Goal: Register for event/course

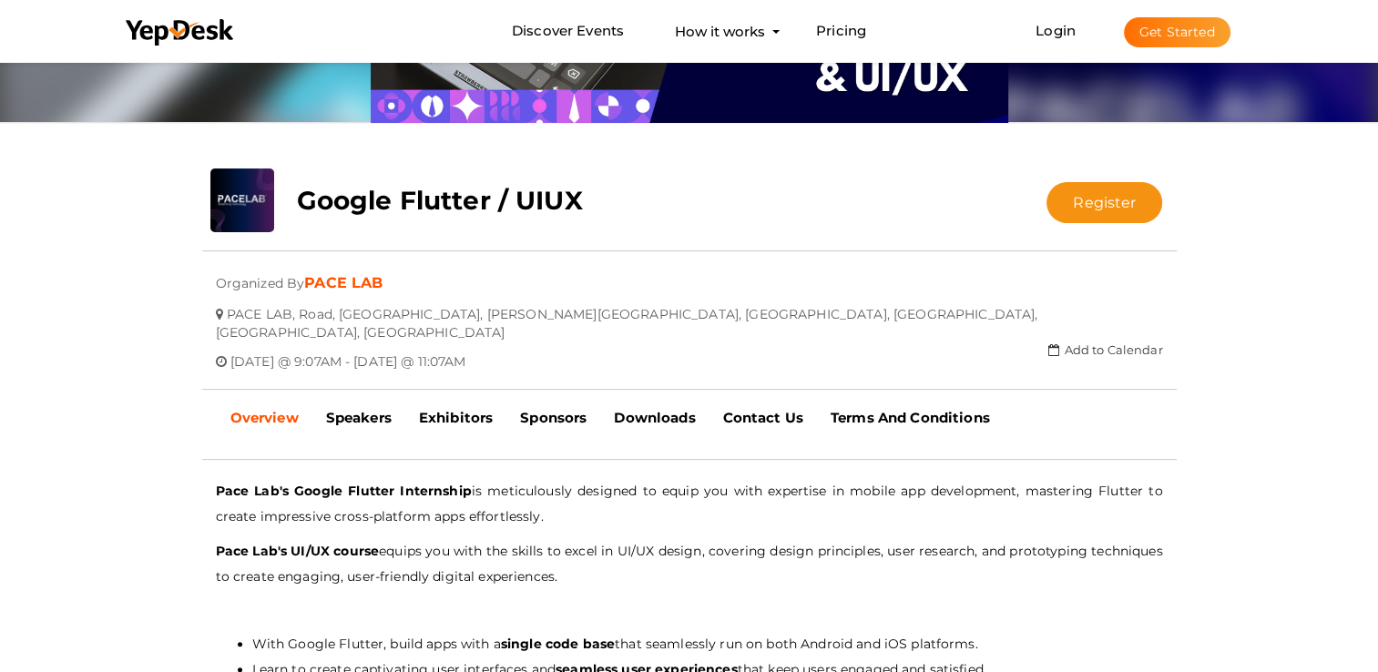
scroll to position [246, 0]
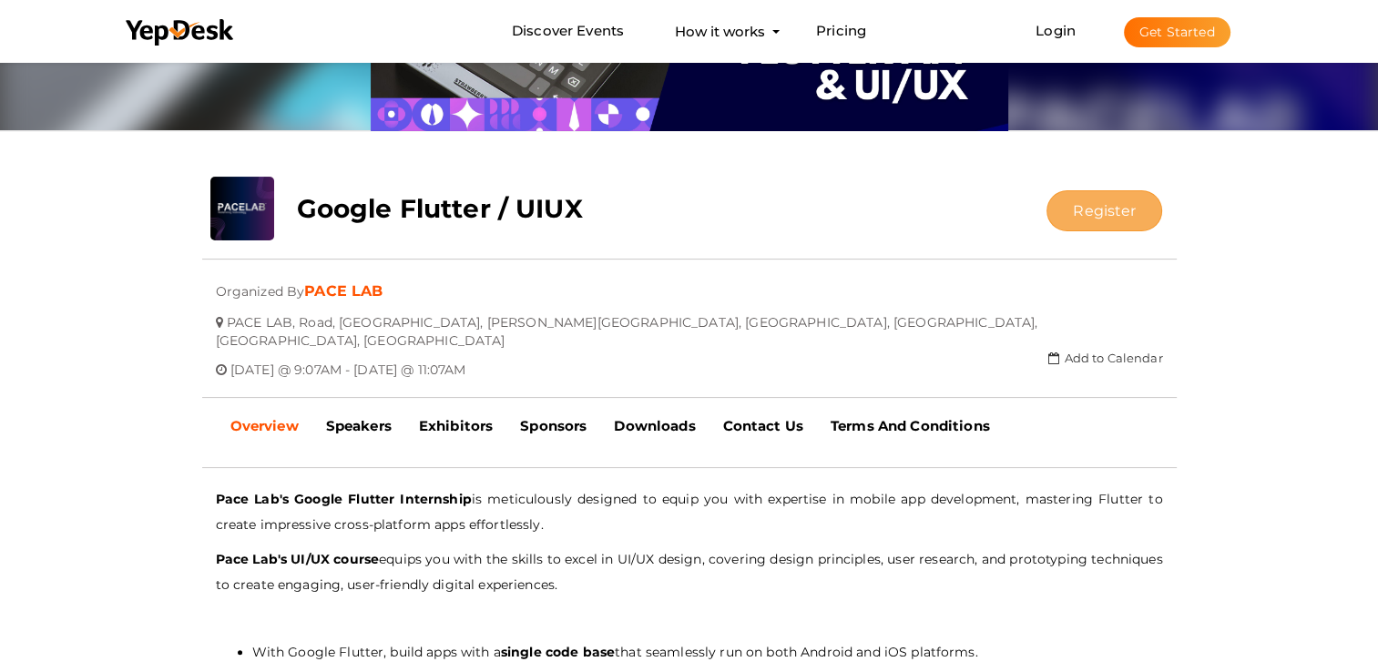
click at [1108, 200] on button "Register" at bounding box center [1105, 210] width 116 height 41
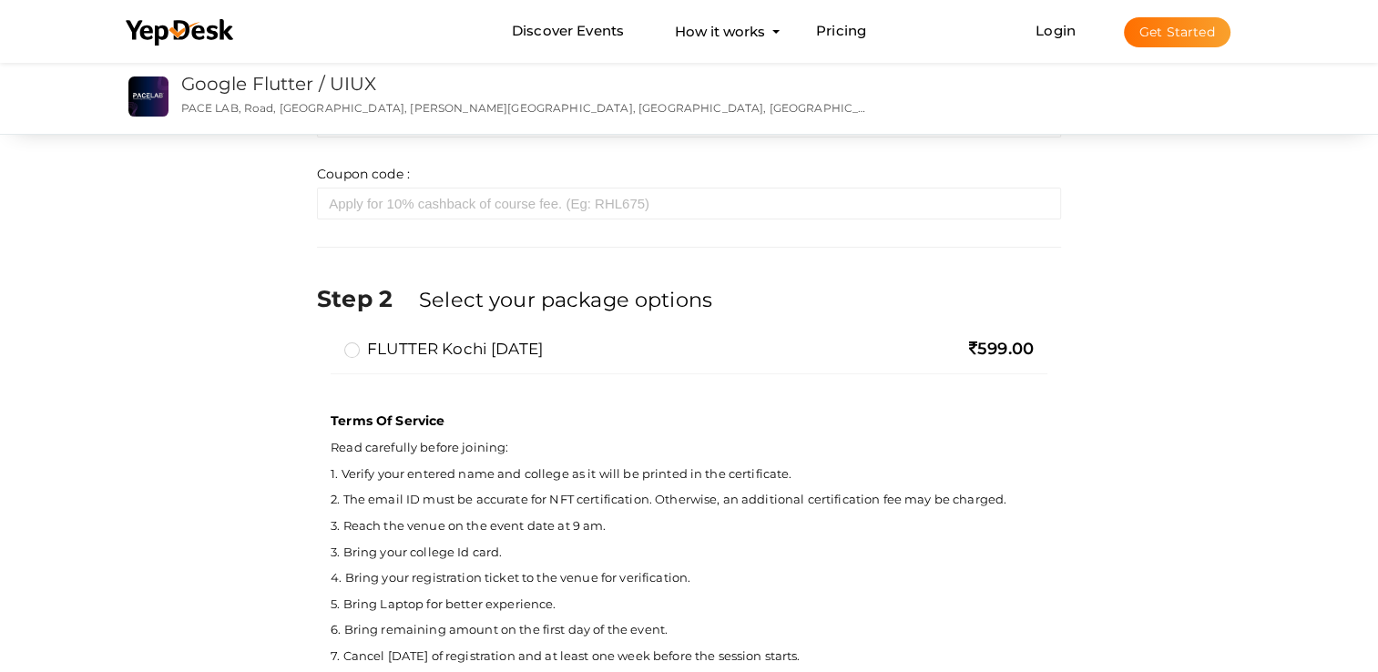
scroll to position [370, 0]
click at [405, 341] on label "FLUTTER Kochi [DATE]" at bounding box center [443, 347] width 199 height 22
click at [326, 340] on input "FLUTTER Kochi [DATE]" at bounding box center [326, 340] width 0 height 0
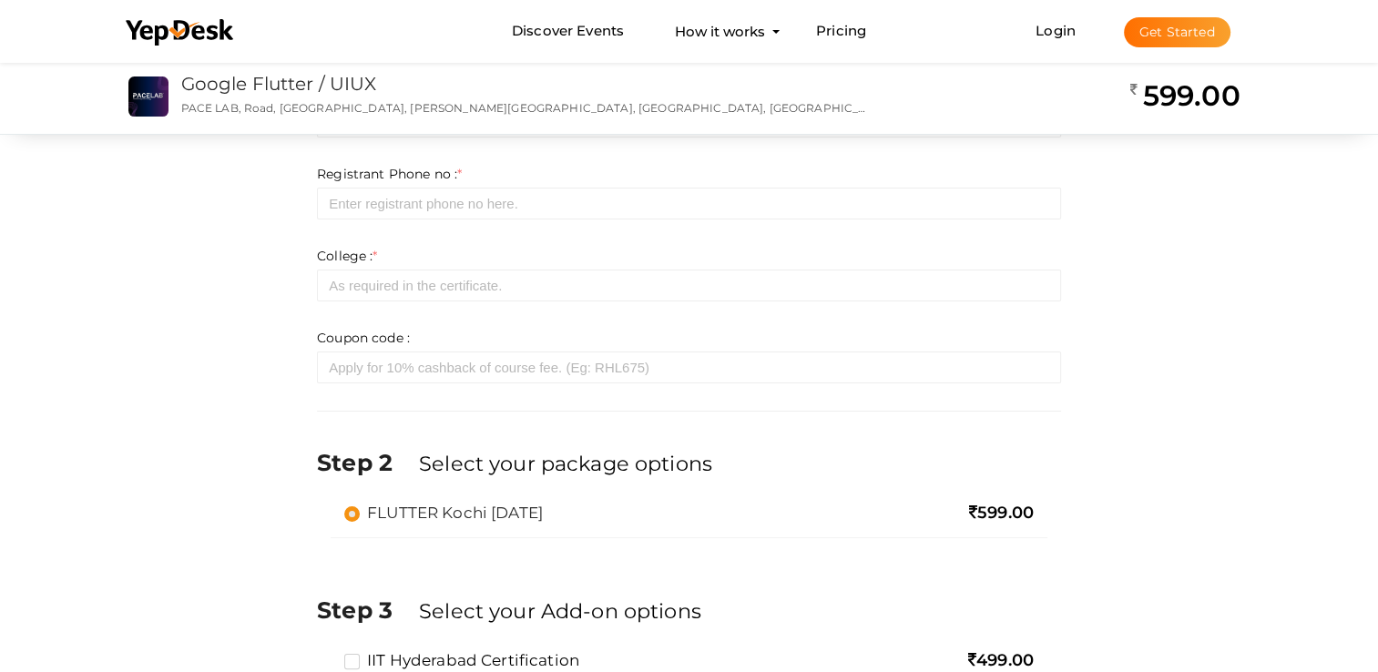
scroll to position [0, 0]
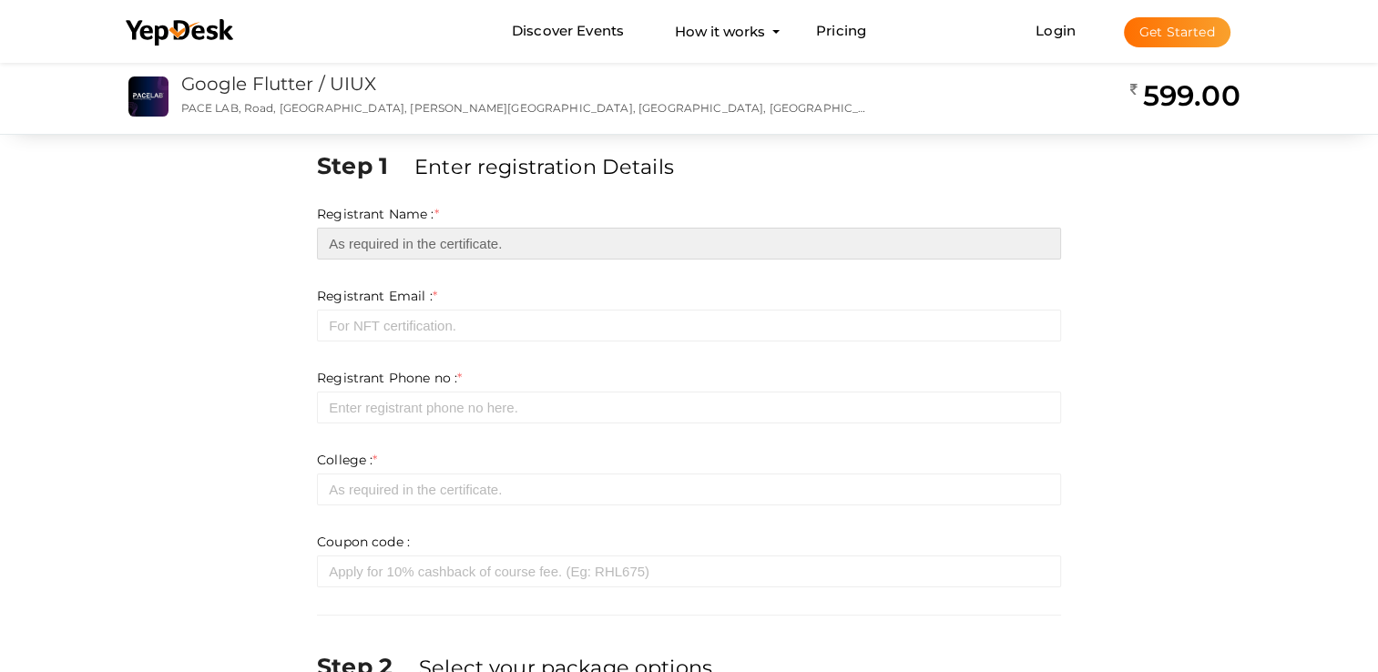
click at [432, 230] on input "text" at bounding box center [689, 244] width 744 height 32
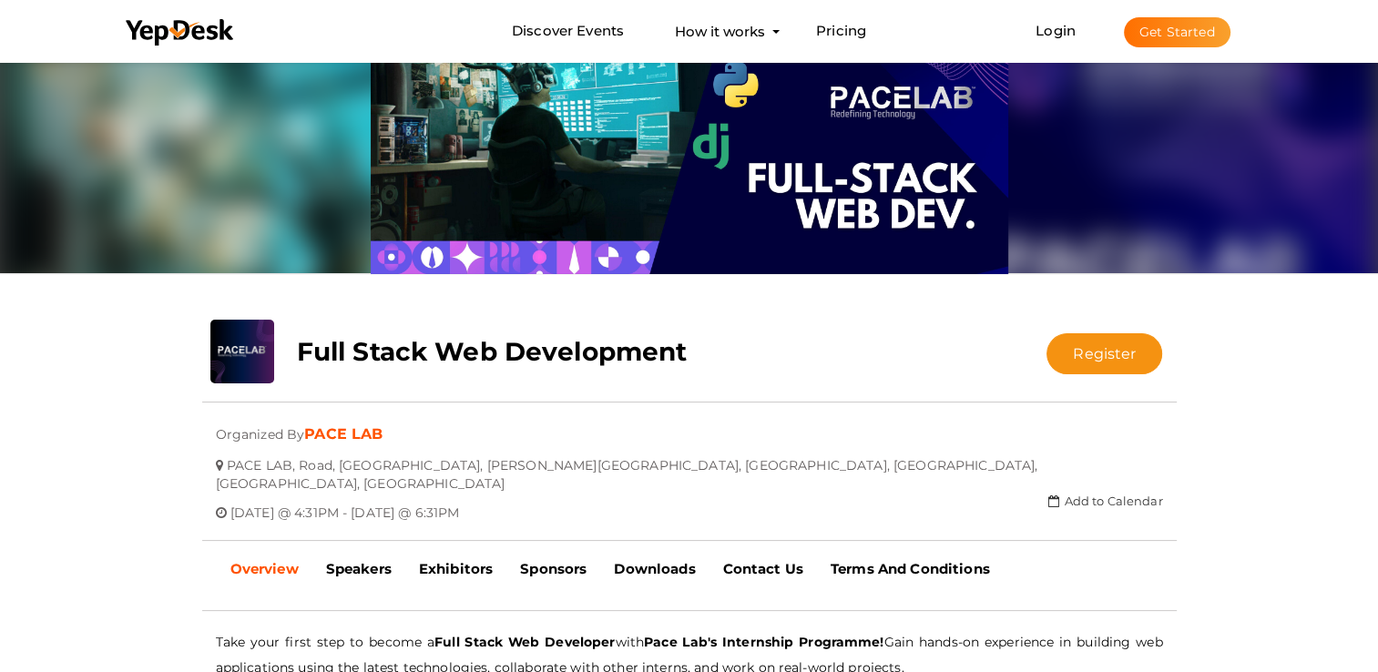
scroll to position [102, 0]
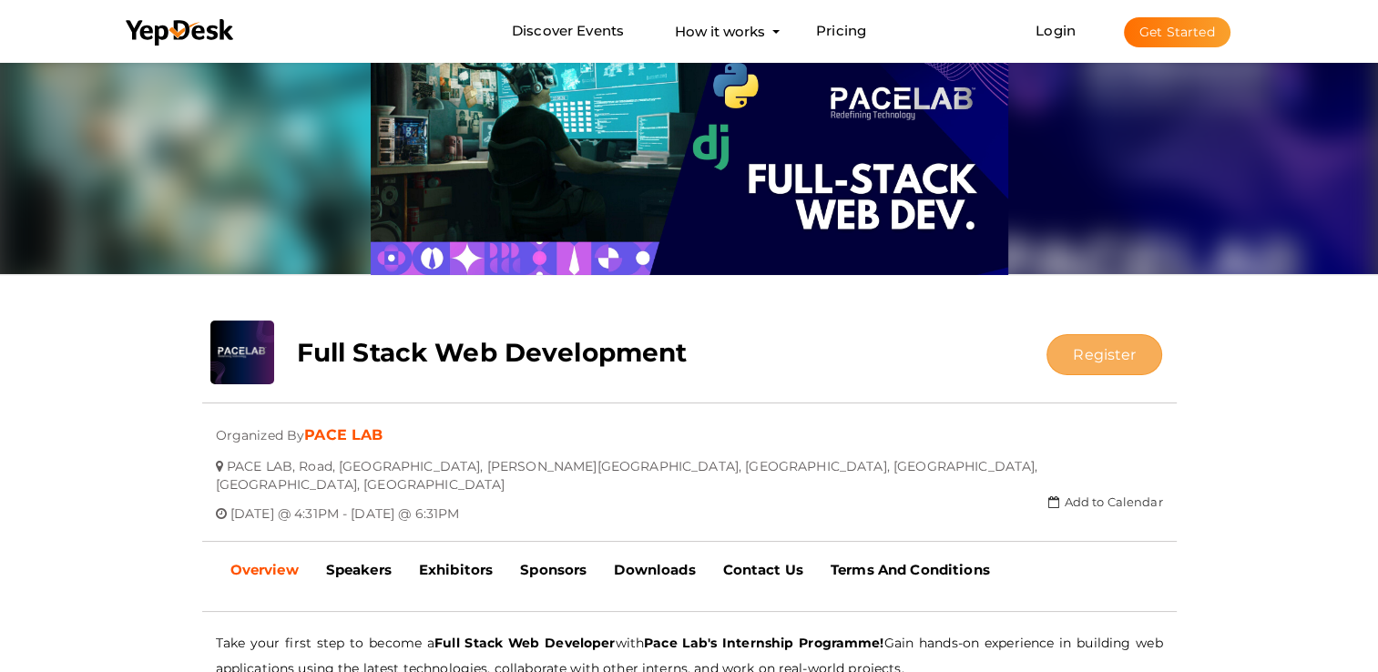
click at [1079, 355] on button "Register" at bounding box center [1105, 354] width 116 height 41
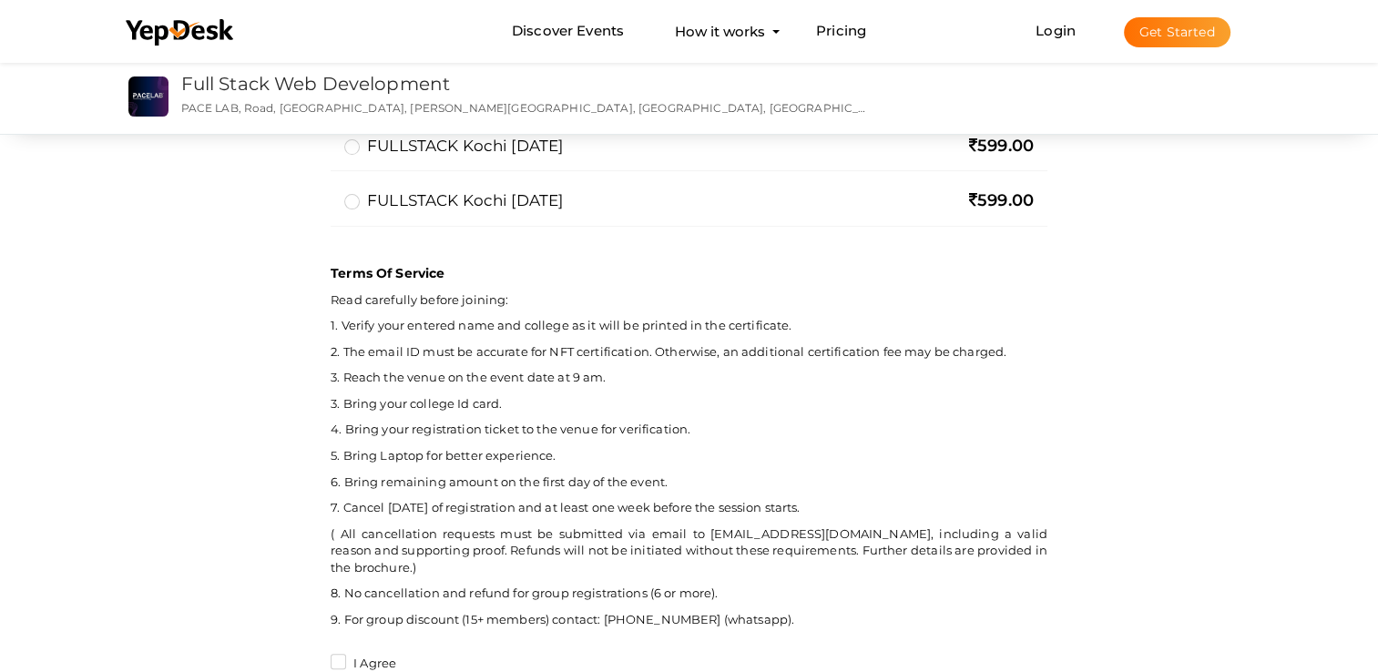
scroll to position [491, 0]
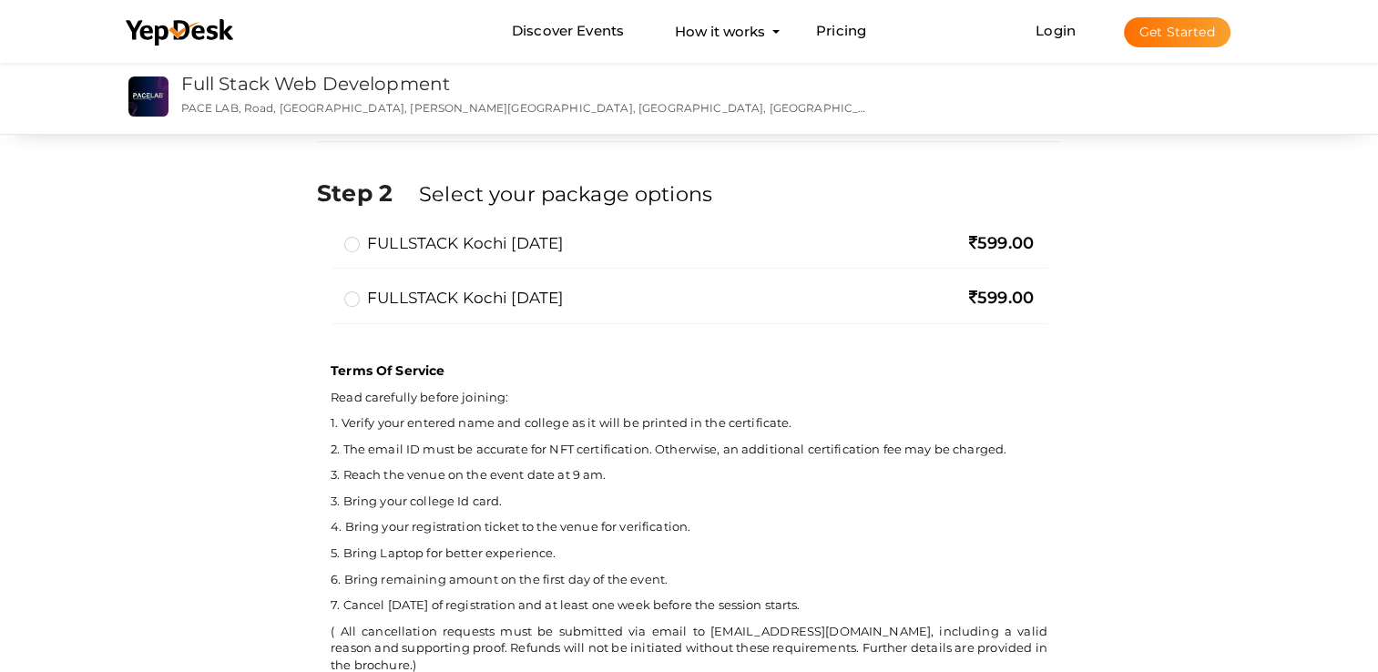
click at [551, 288] on label "FULLSTACK Kochi Sep 06" at bounding box center [453, 298] width 219 height 22
click at [326, 291] on input "FULLSTACK Kochi Sep 06" at bounding box center [326, 291] width 0 height 0
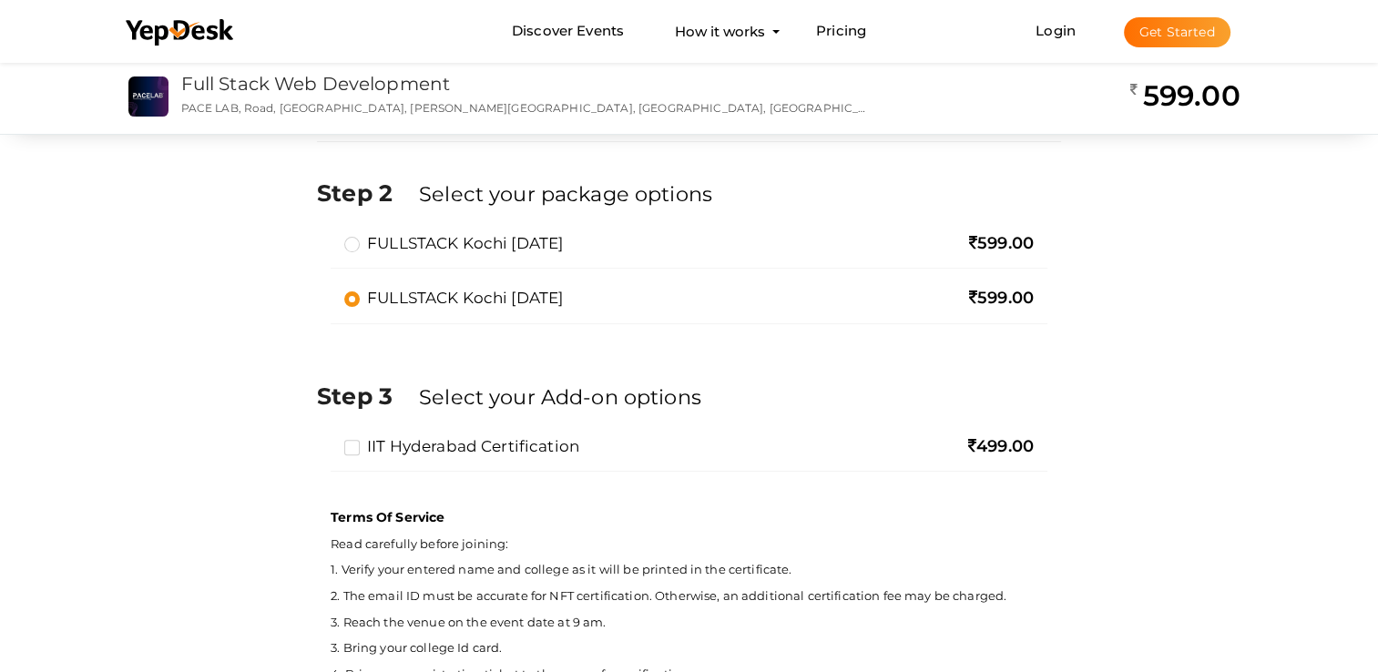
click at [519, 295] on label "FULLSTACK Kochi Sep 06" at bounding box center [453, 298] width 219 height 22
click at [326, 291] on input "FULLSTACK Kochi Sep 06" at bounding box center [326, 291] width 0 height 0
